Goal: Information Seeking & Learning: Understand process/instructions

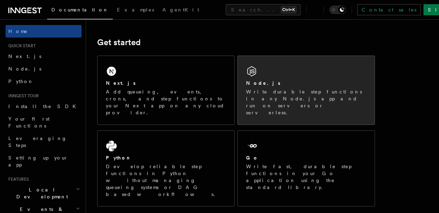
click at [259, 103] on p "Write durable step functions in any Node.js app and run on servers or serverles…" at bounding box center [306, 102] width 120 height 28
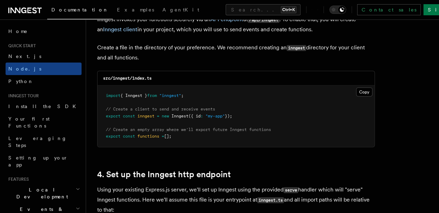
scroll to position [918, 0]
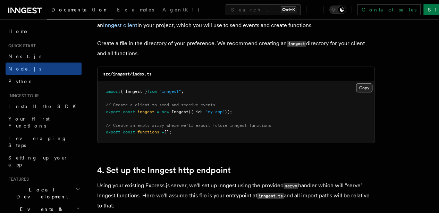
click at [356, 83] on button "Copy Copied" at bounding box center [364, 87] width 16 height 9
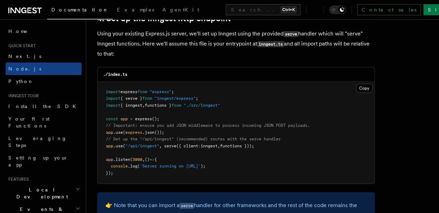
scroll to position [1072, 0]
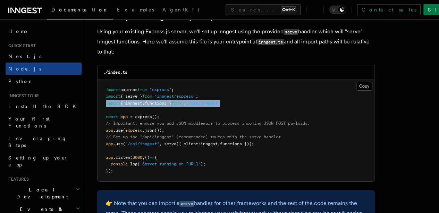
drag, startPoint x: 106, startPoint y: 97, endPoint x: 236, endPoint y: 97, distance: 130.2
click at [236, 97] on pre "import express from "express" ; import { serve } from "inngest/express" ; impor…" at bounding box center [236, 131] width 277 height 102
copy span "import { inngest , functions } from "./src/inngest""
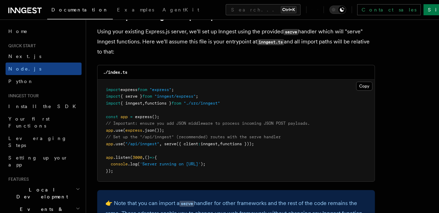
click at [265, 101] on pre "import express from "express" ; import { serve } from "inngest/express" ; impor…" at bounding box center [236, 131] width 277 height 102
drag, startPoint x: 166, startPoint y: 136, endPoint x: 257, endPoint y: 138, distance: 91.4
click at [254, 141] on span "app .use ( "/api/inngest" , serve ({ client : inngest , functions }));" at bounding box center [180, 143] width 148 height 5
copy span "serve ({ client : inngest , functions })"
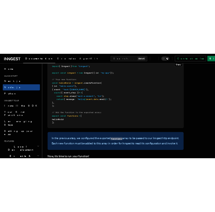
scroll to position [1428, 0]
